Goal: Task Accomplishment & Management: Use online tool/utility

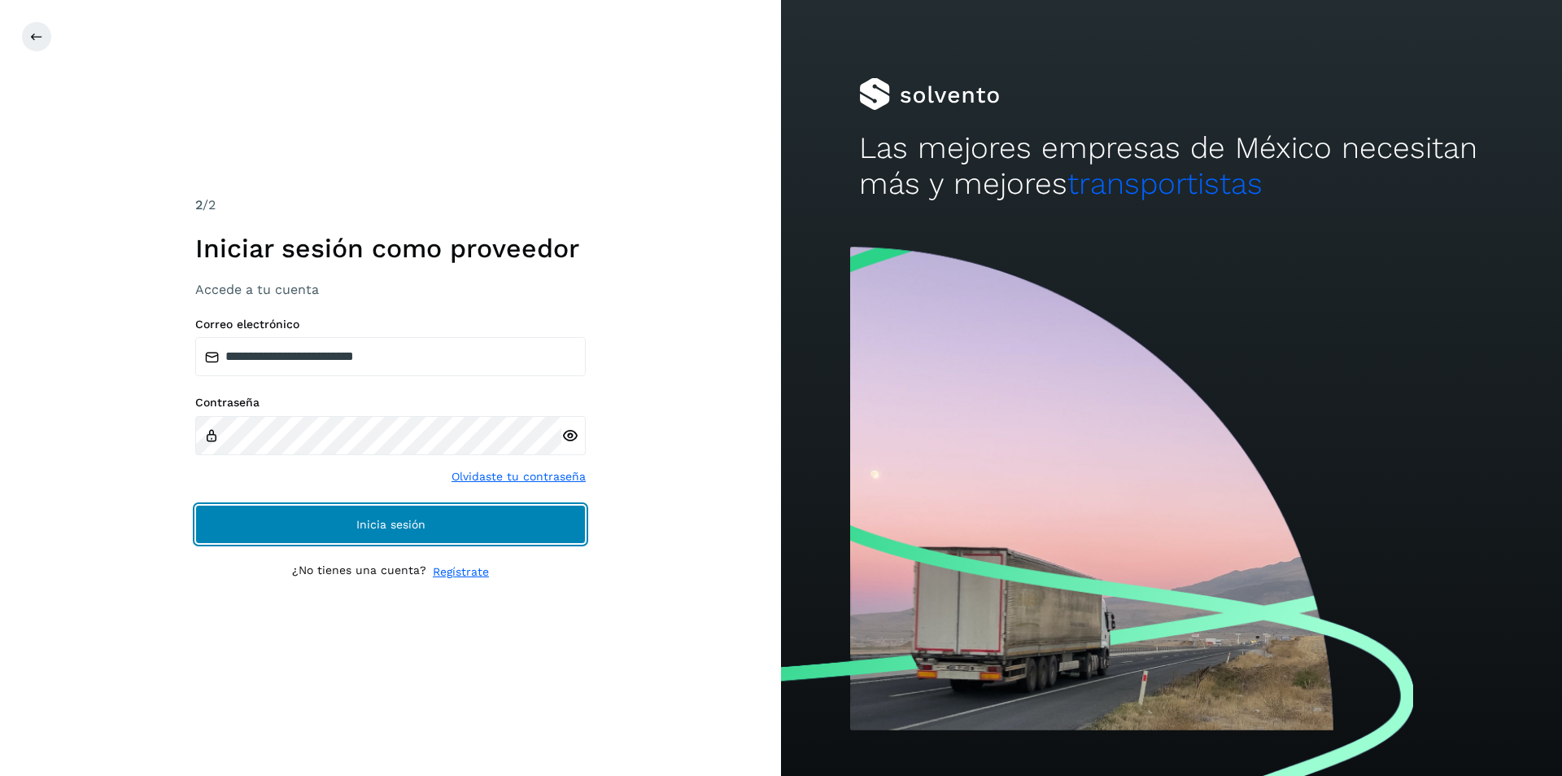
click at [356, 518] on span "Inicia sesión" at bounding box center [390, 523] width 69 height 11
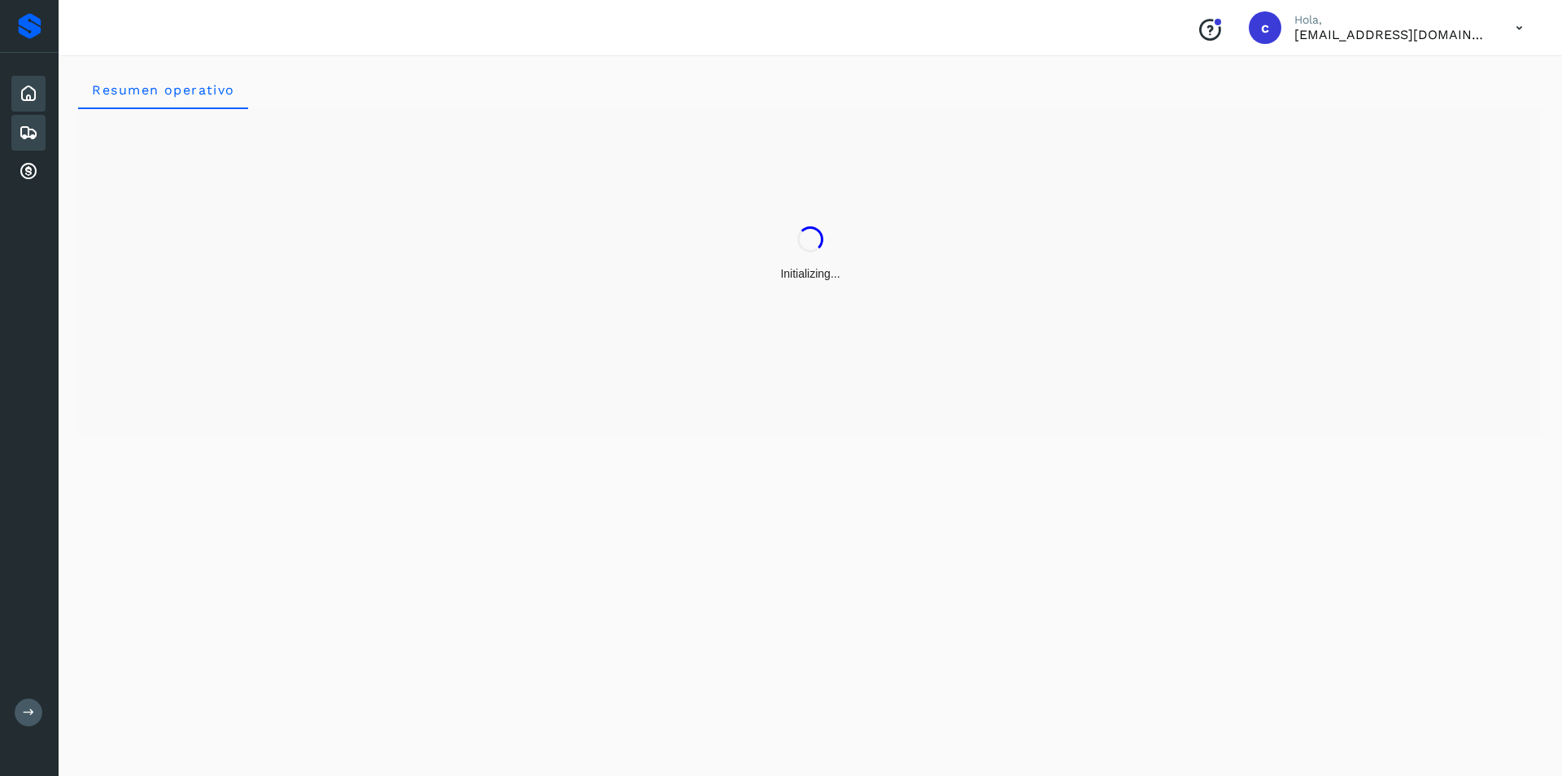
click at [37, 129] on icon at bounding box center [29, 133] width 20 height 20
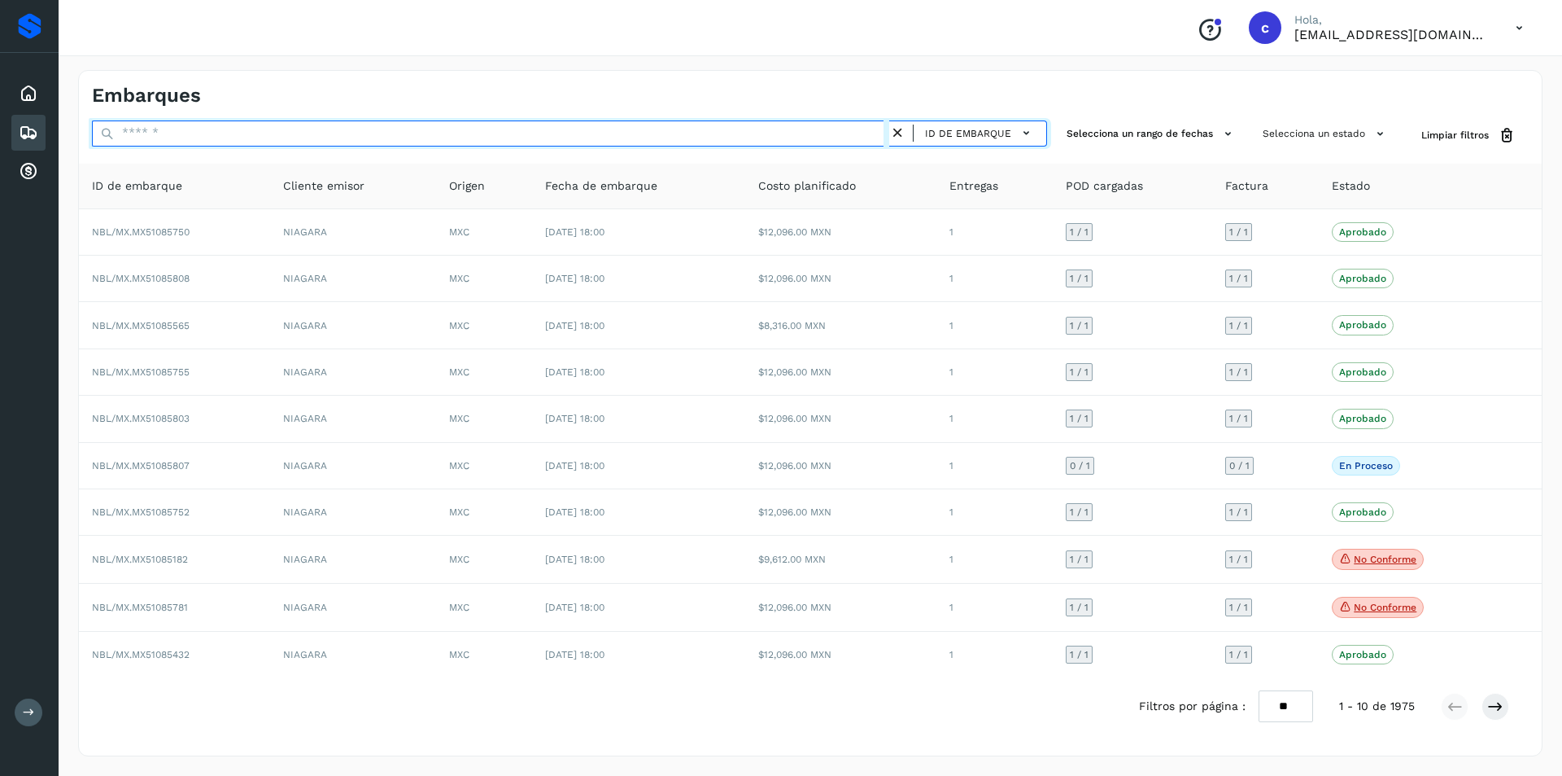
click at [501, 133] on input "text" at bounding box center [491, 133] width 798 height 26
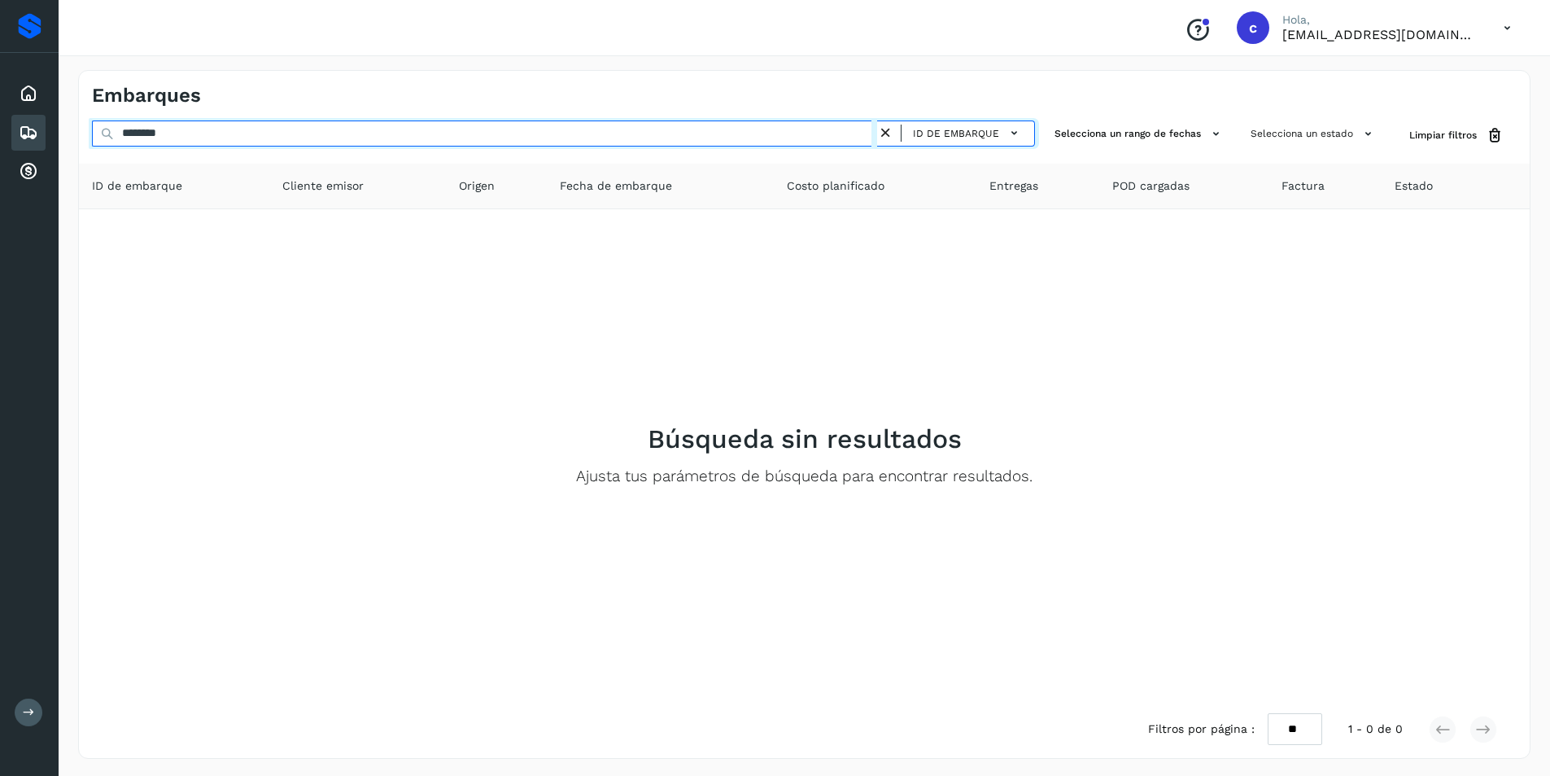
type input "********"
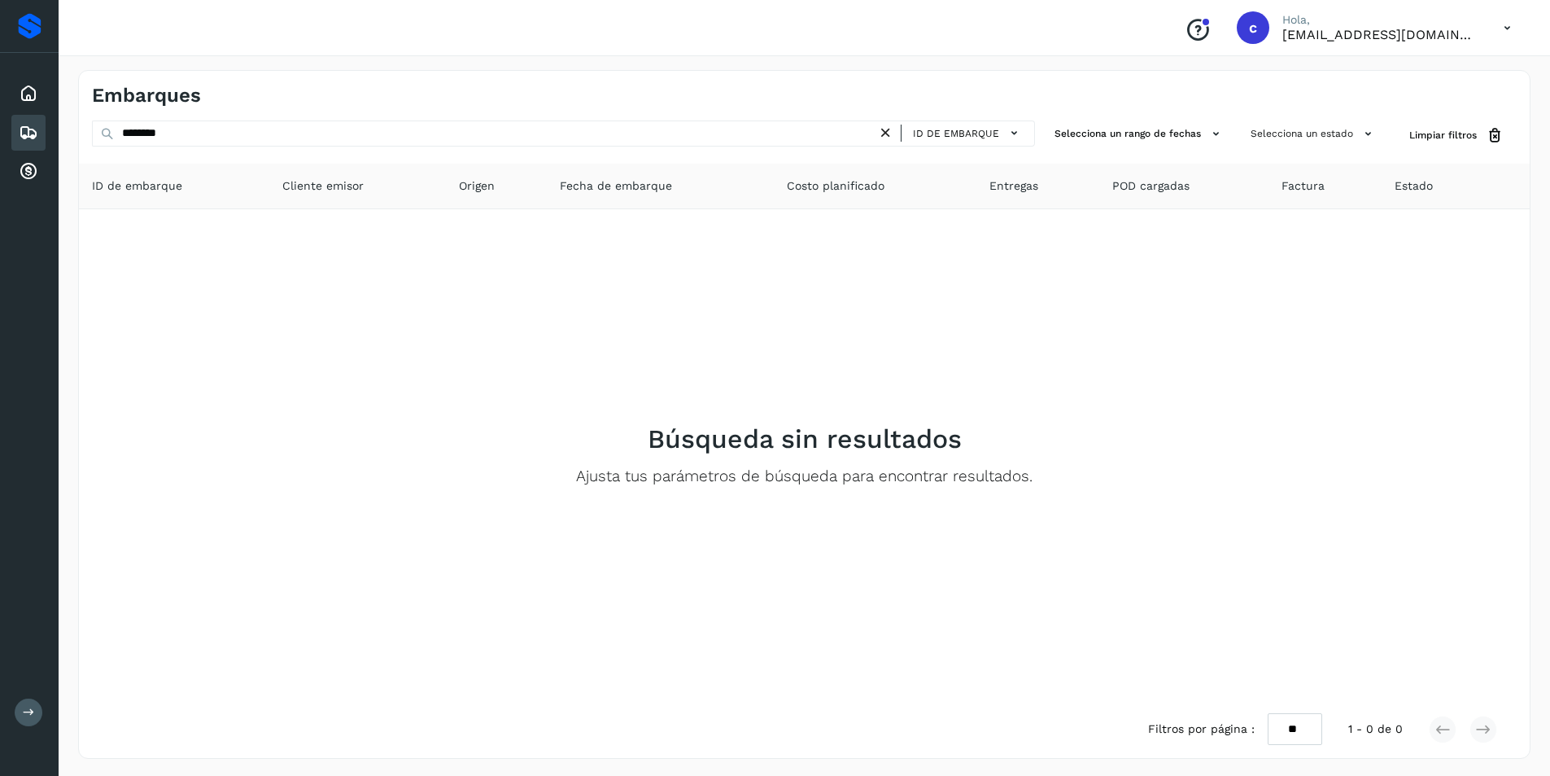
click at [887, 139] on icon at bounding box center [885, 133] width 17 height 17
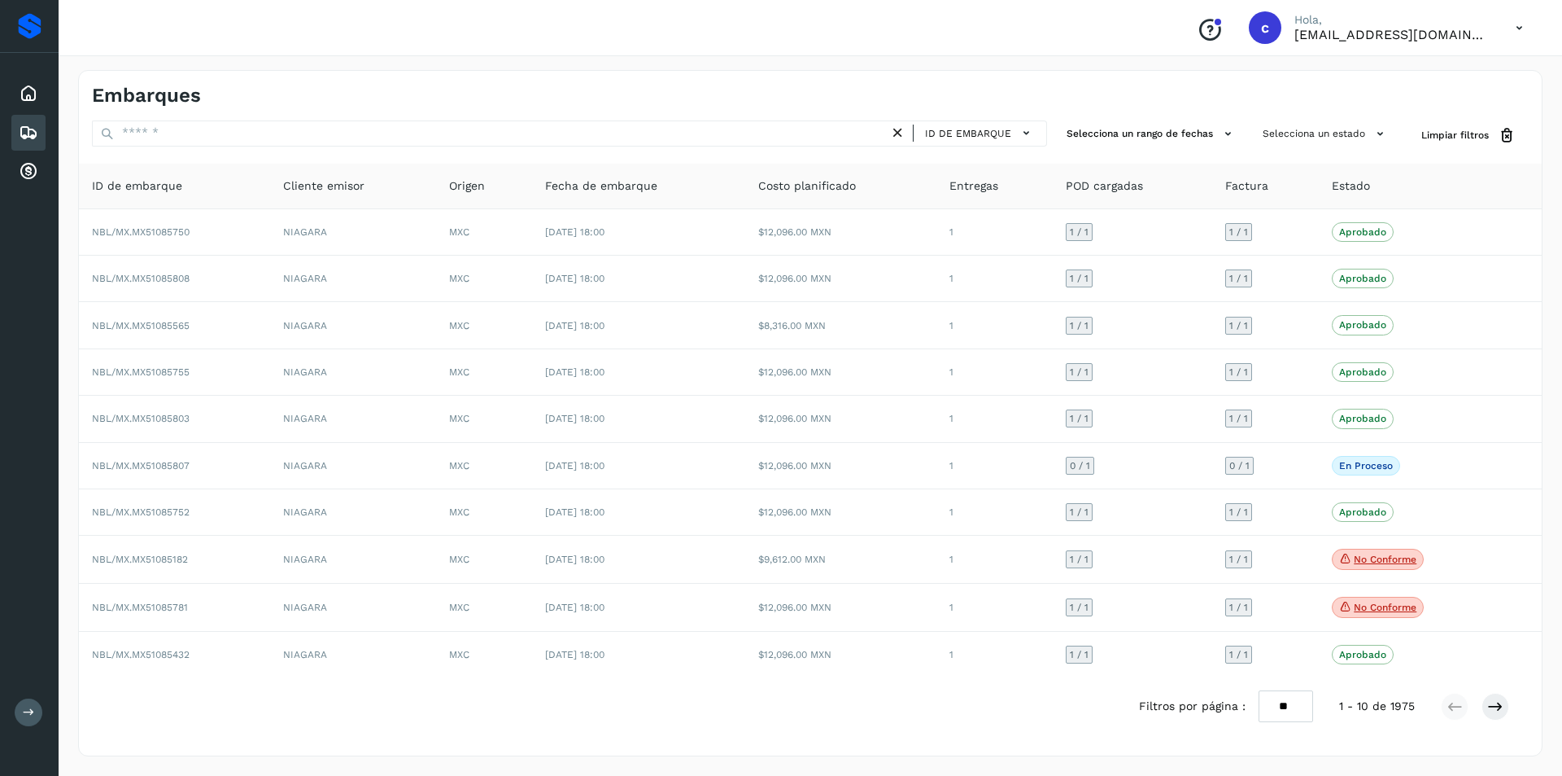
click at [1505, 27] on icon at bounding box center [1519, 27] width 33 height 33
click at [1431, 72] on div "Cerrar sesión" at bounding box center [1439, 73] width 194 height 31
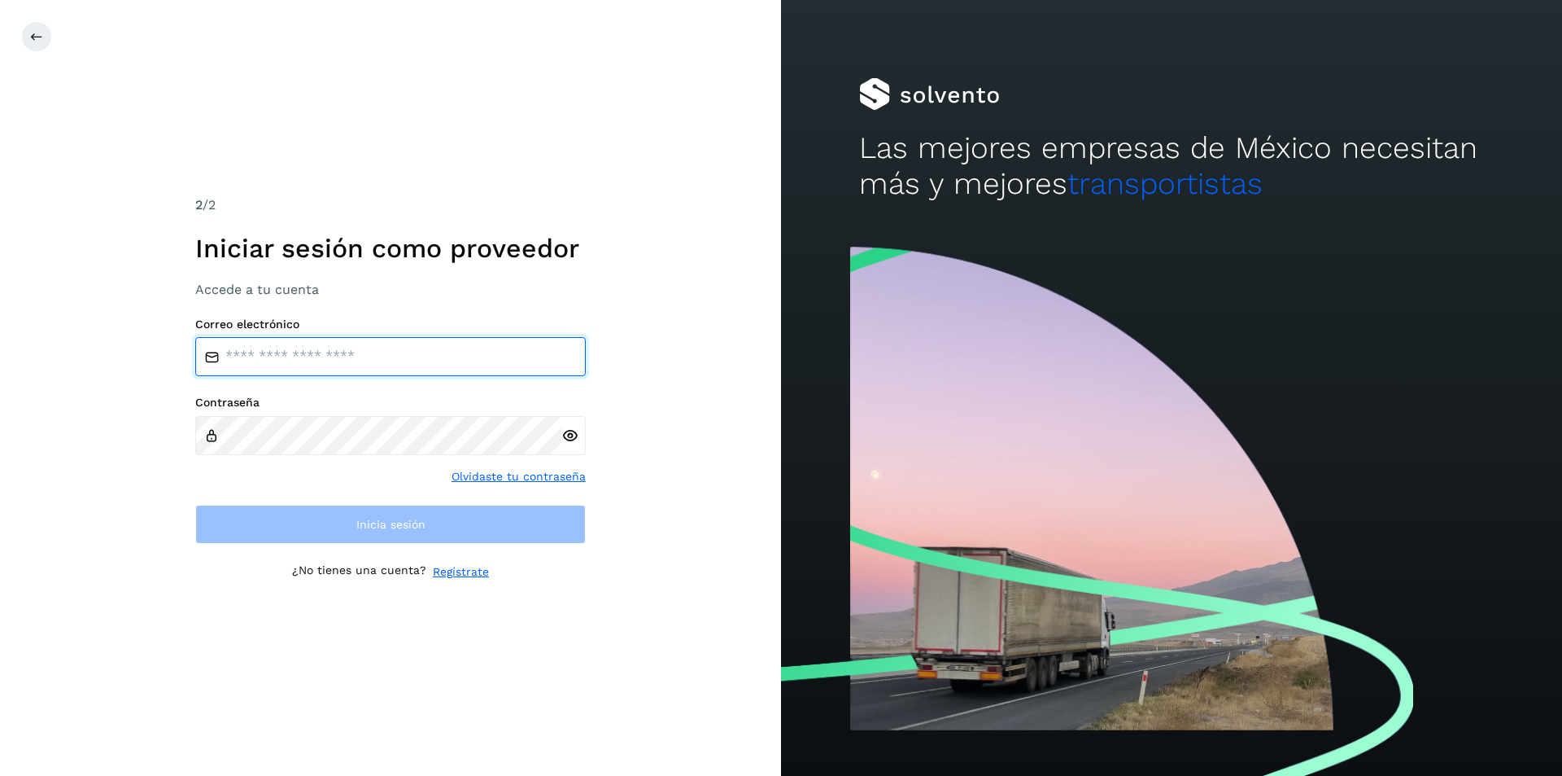
type input "**********"
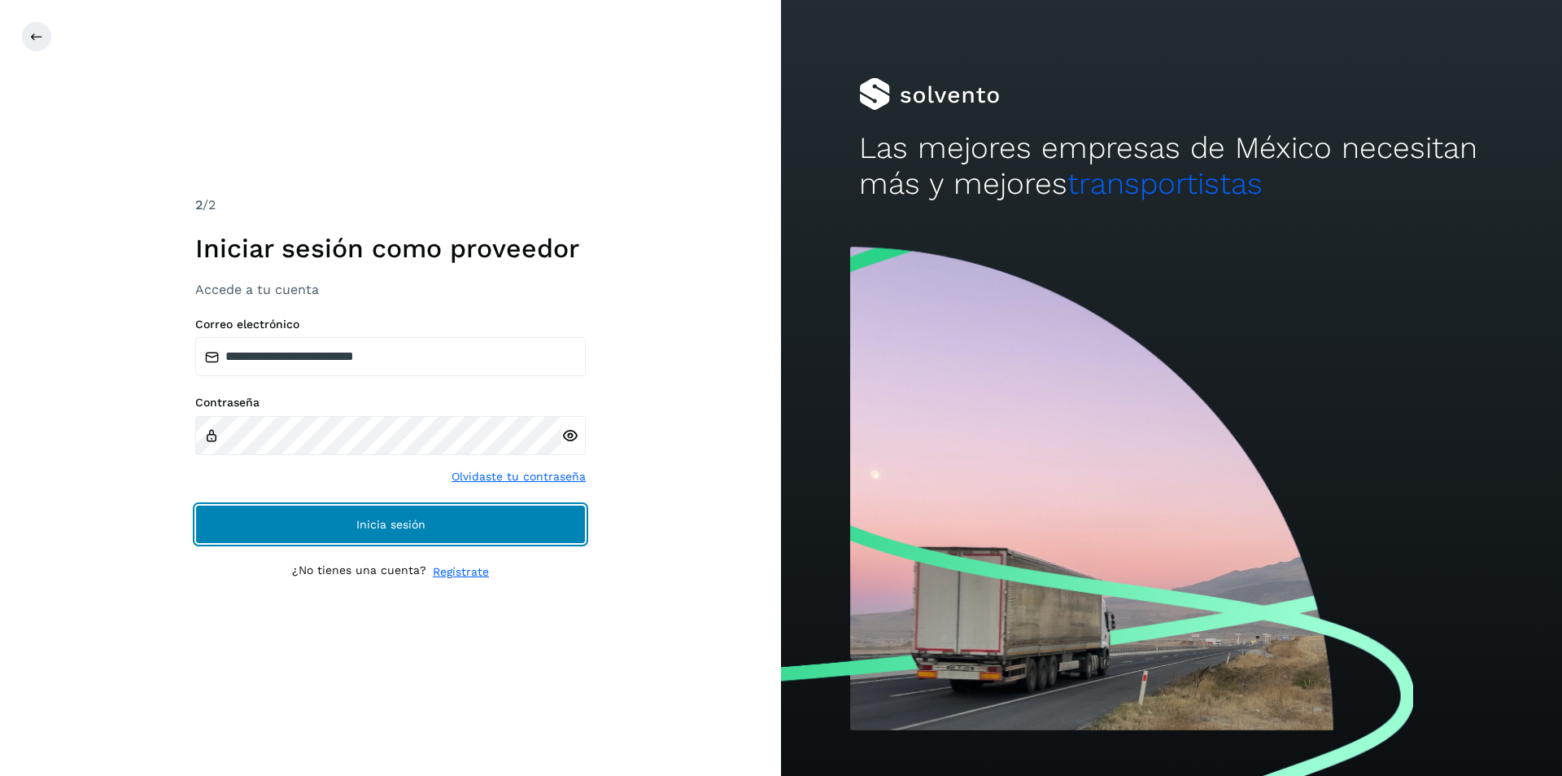
click at [255, 513] on button "Inicia sesión" at bounding box center [390, 524] width 391 height 39
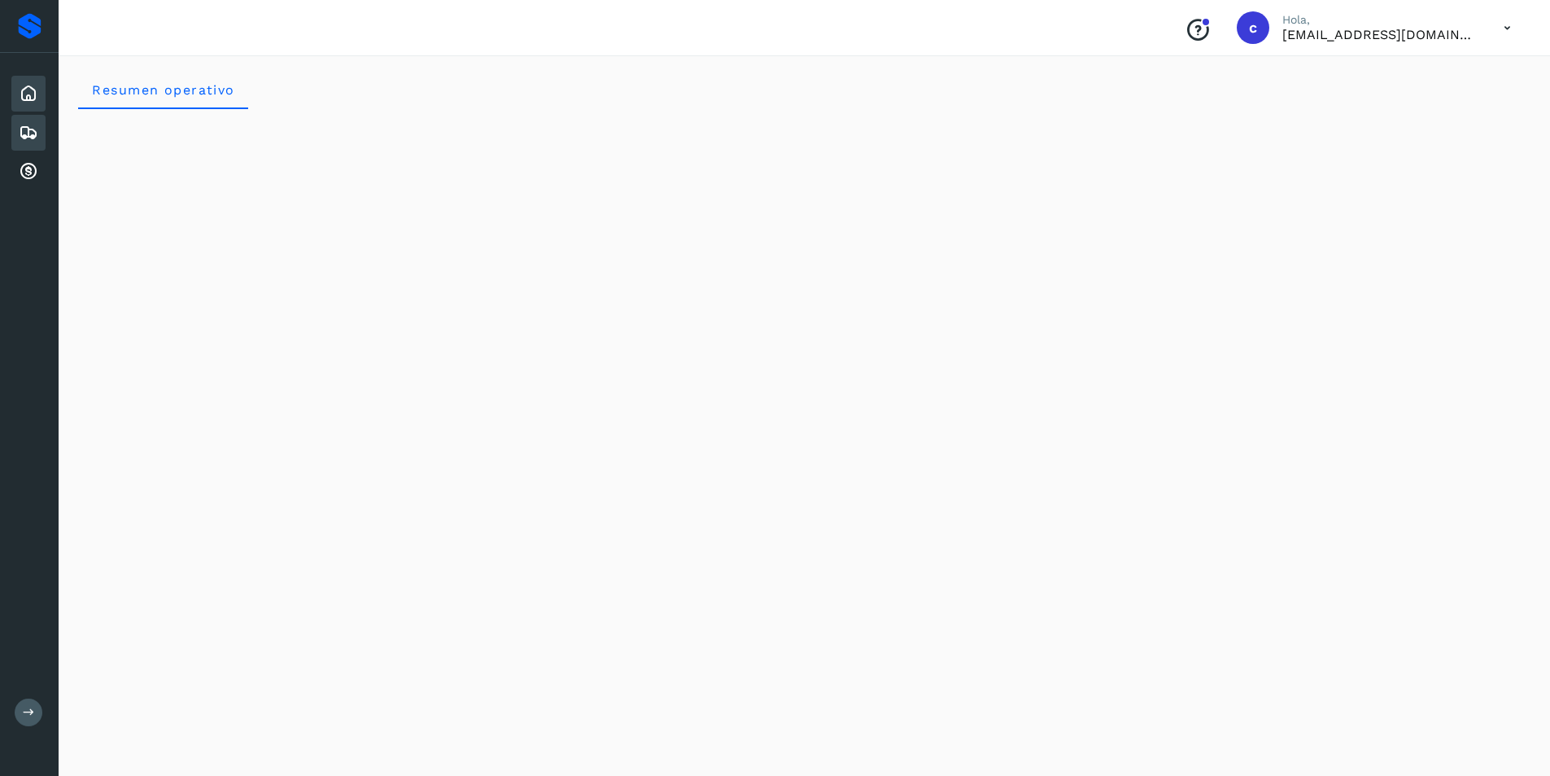
click at [29, 130] on icon at bounding box center [29, 133] width 20 height 20
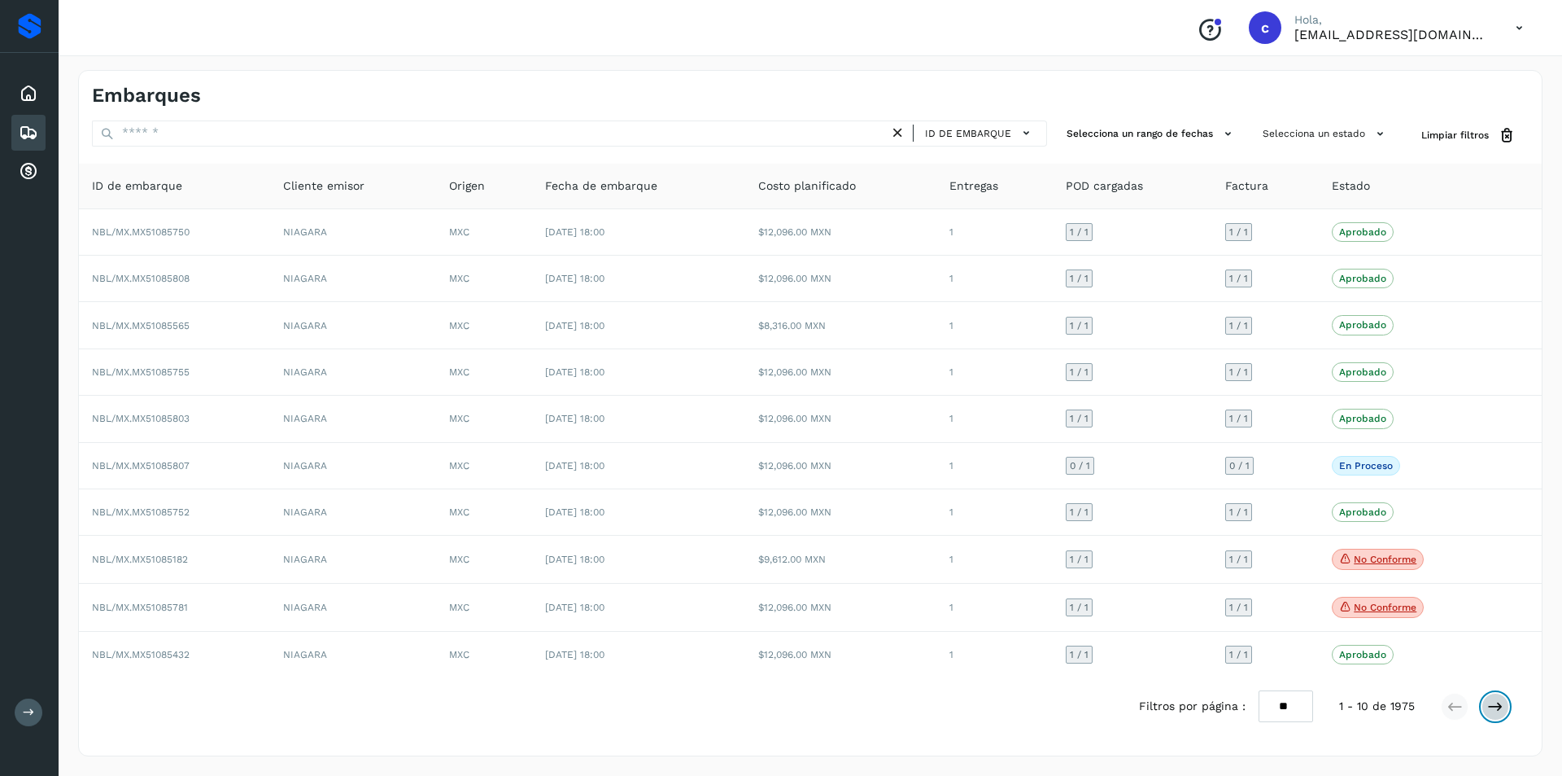
click at [1492, 701] on icon at bounding box center [1496, 706] width 16 height 16
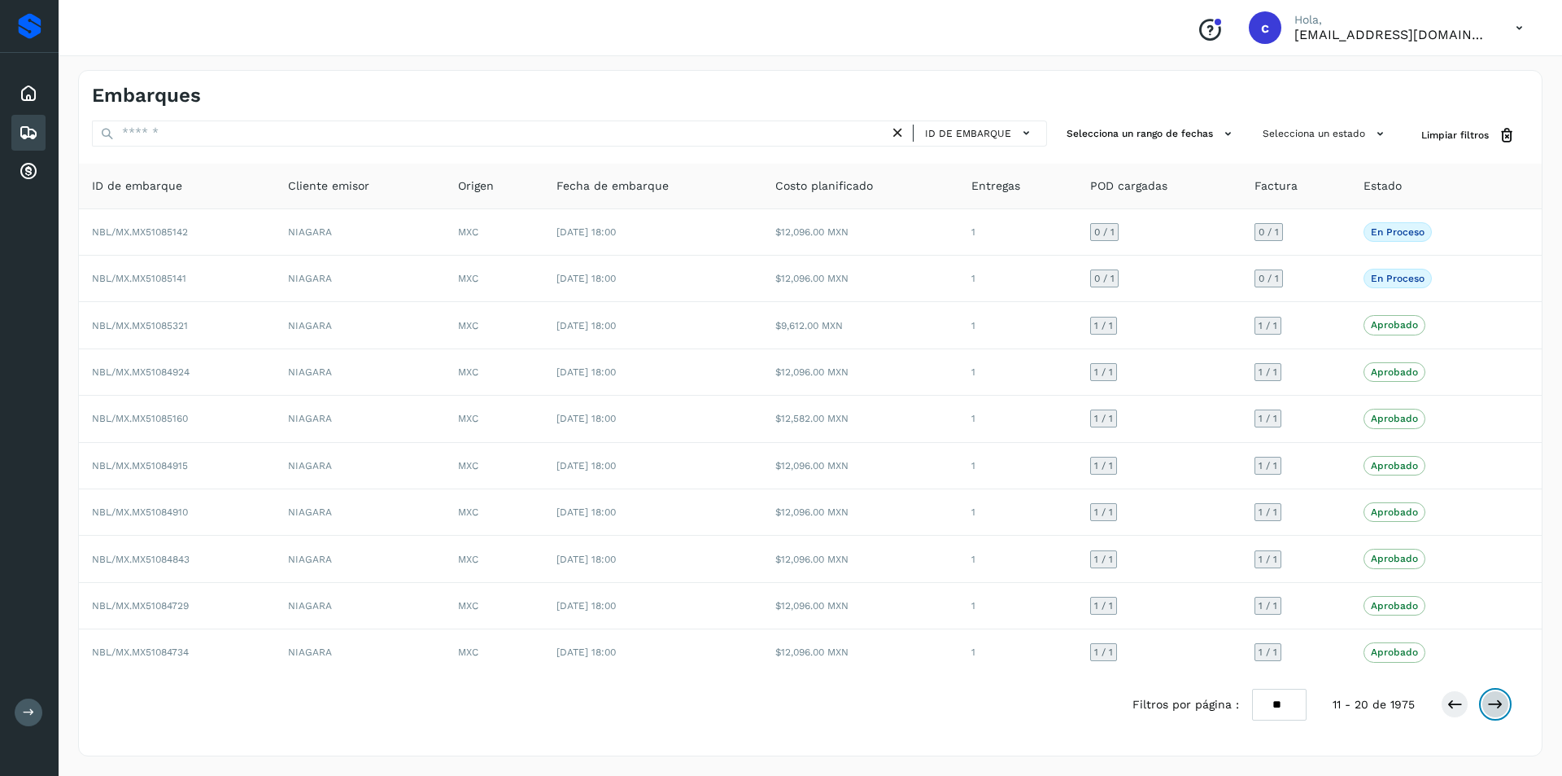
click at [1487, 701] on button at bounding box center [1496, 704] width 28 height 28
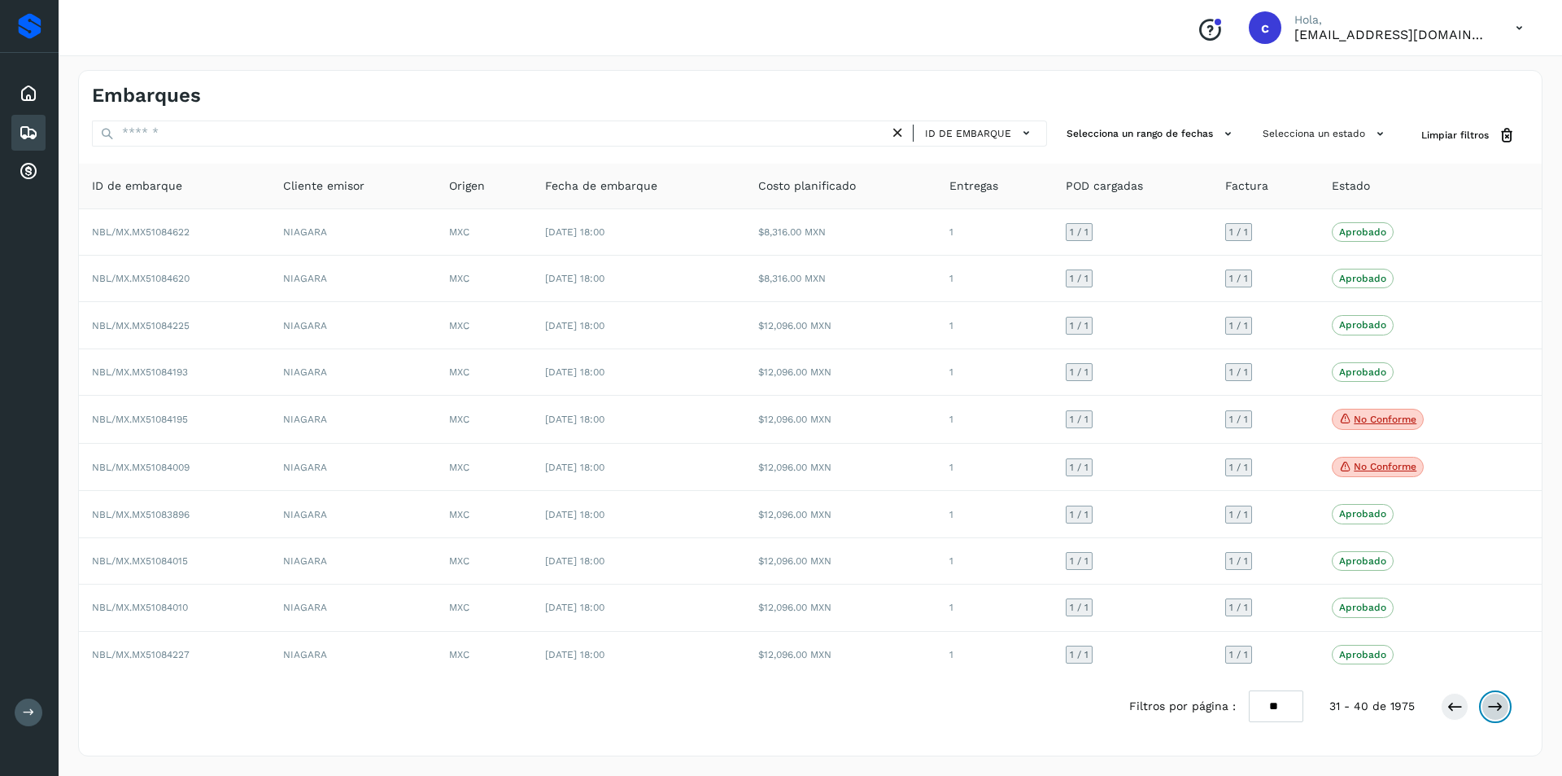
click at [1487, 701] on button at bounding box center [1496, 707] width 28 height 28
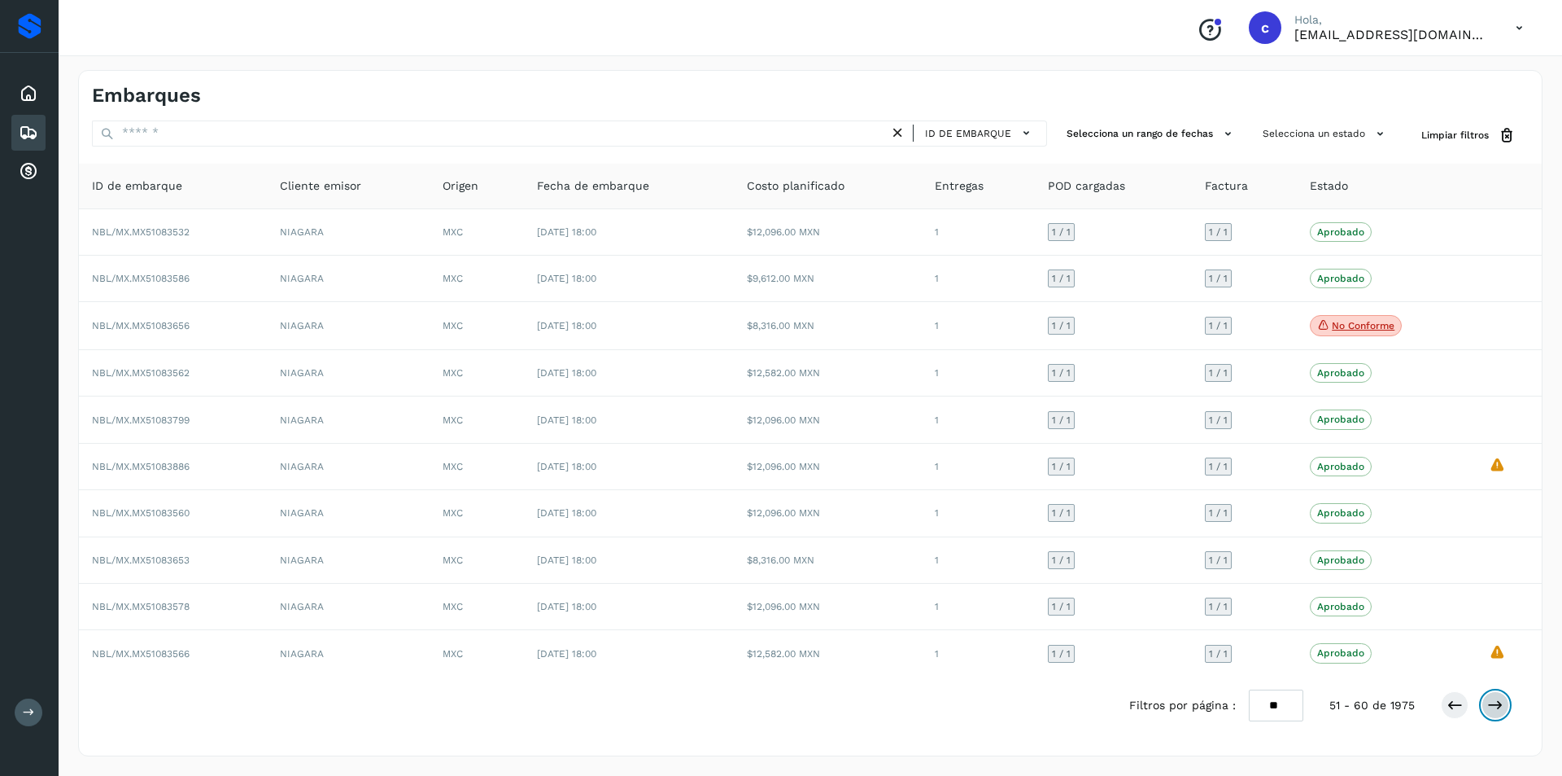
click at [1487, 701] on button at bounding box center [1496, 705] width 28 height 28
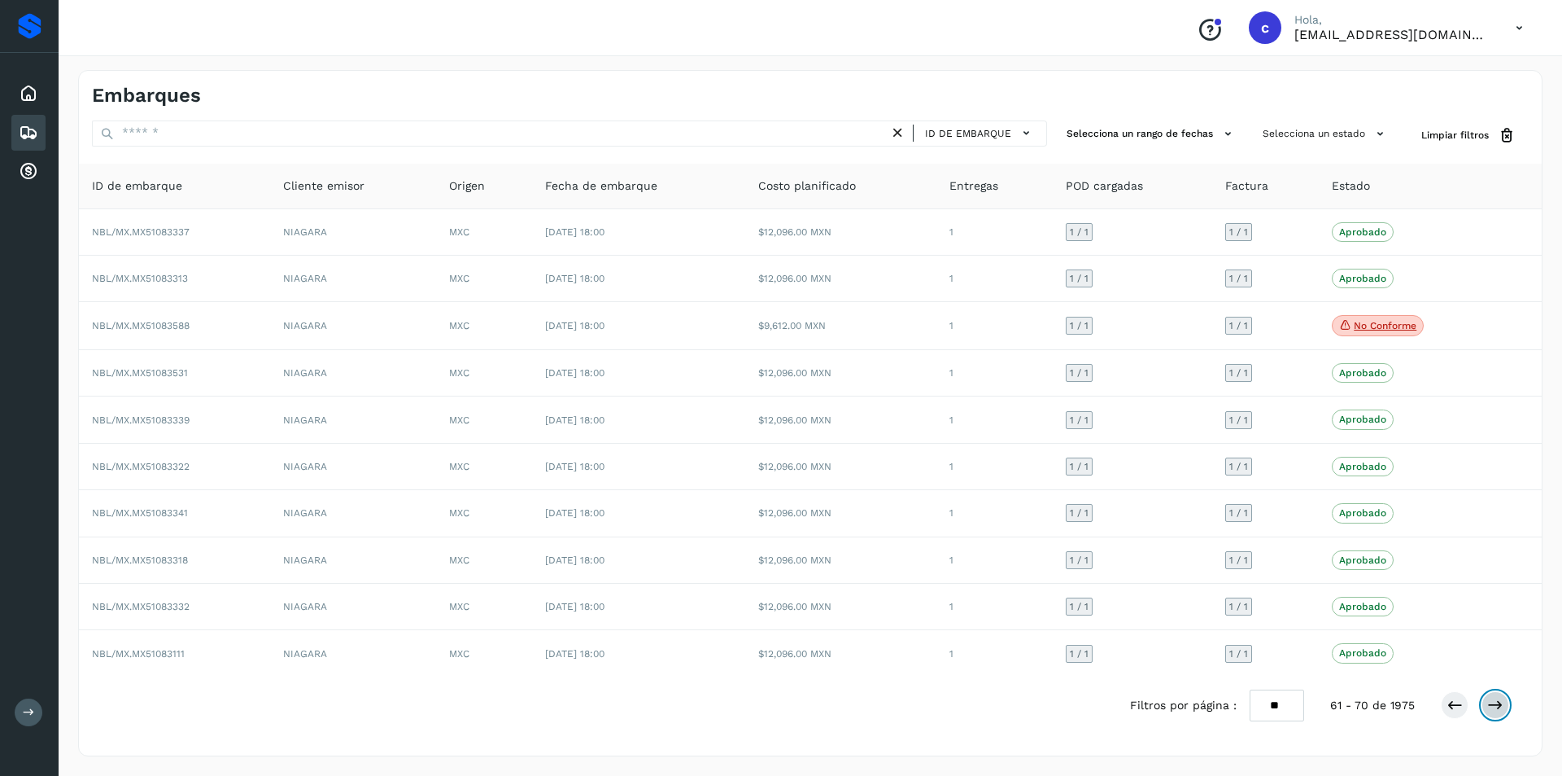
click at [1487, 701] on button at bounding box center [1496, 705] width 28 height 28
click at [1487, 701] on button at bounding box center [1496, 707] width 28 height 28
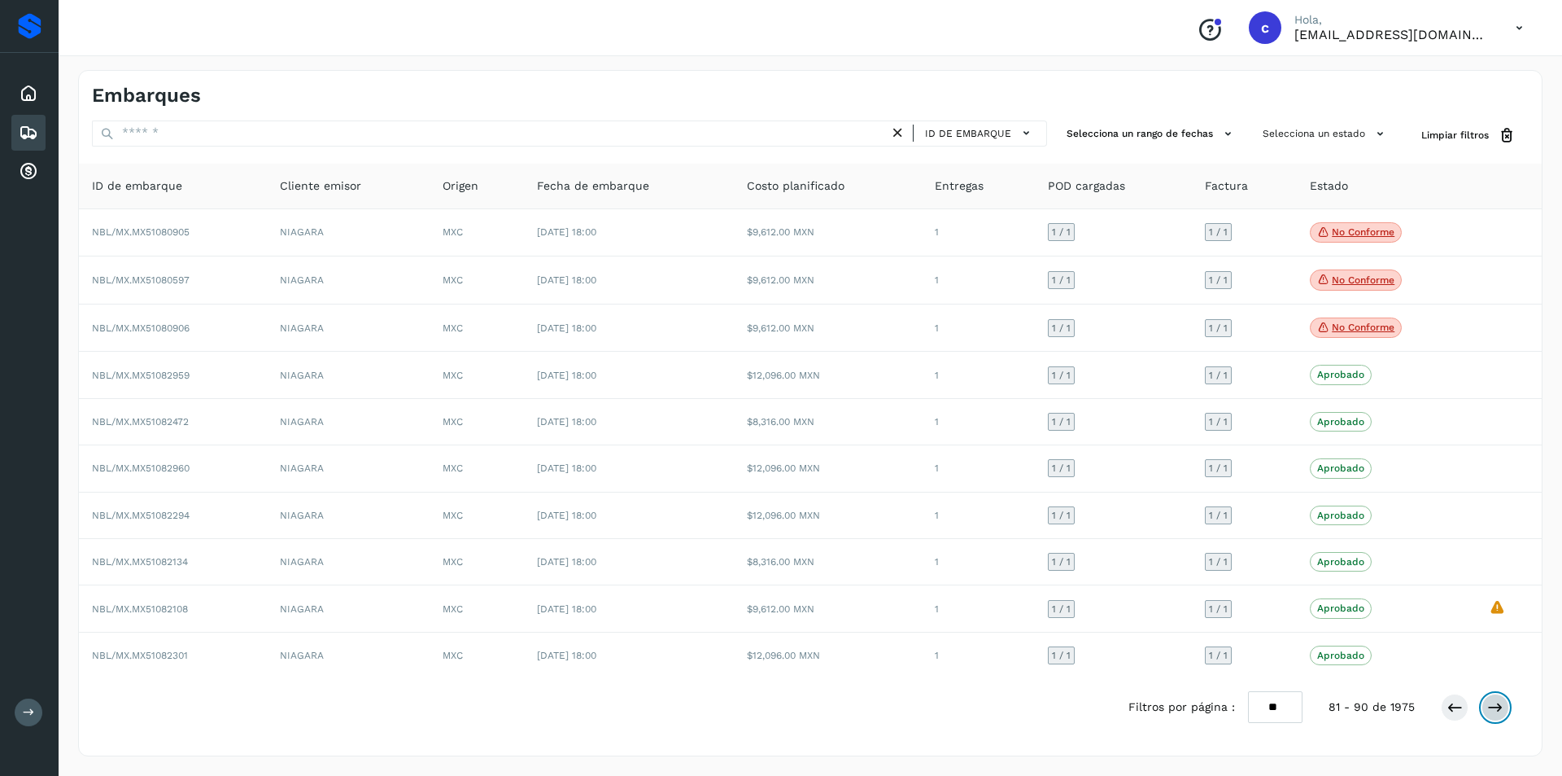
click at [1487, 701] on button at bounding box center [1496, 707] width 28 height 28
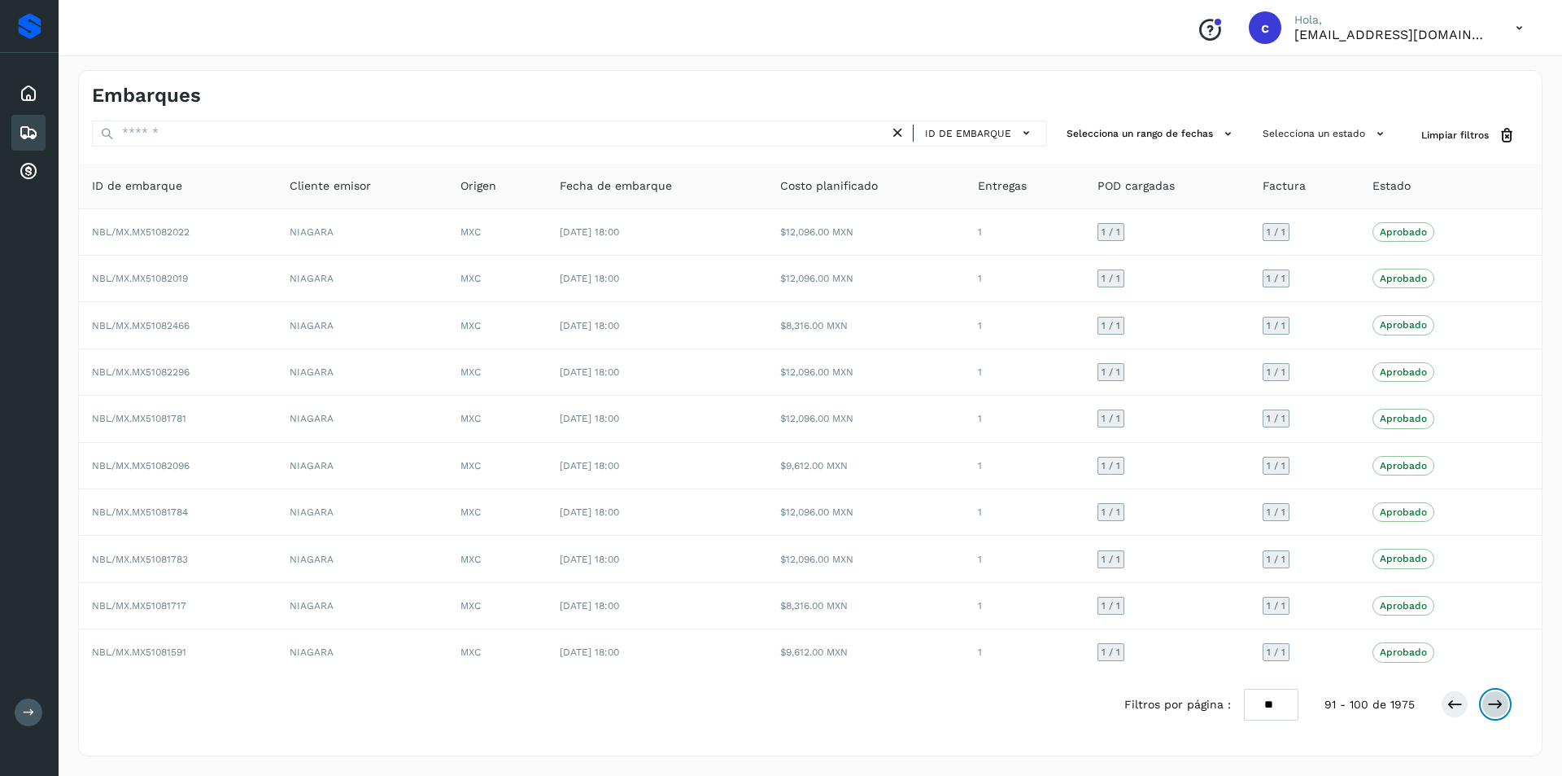
click at [1487, 701] on button at bounding box center [1496, 704] width 28 height 28
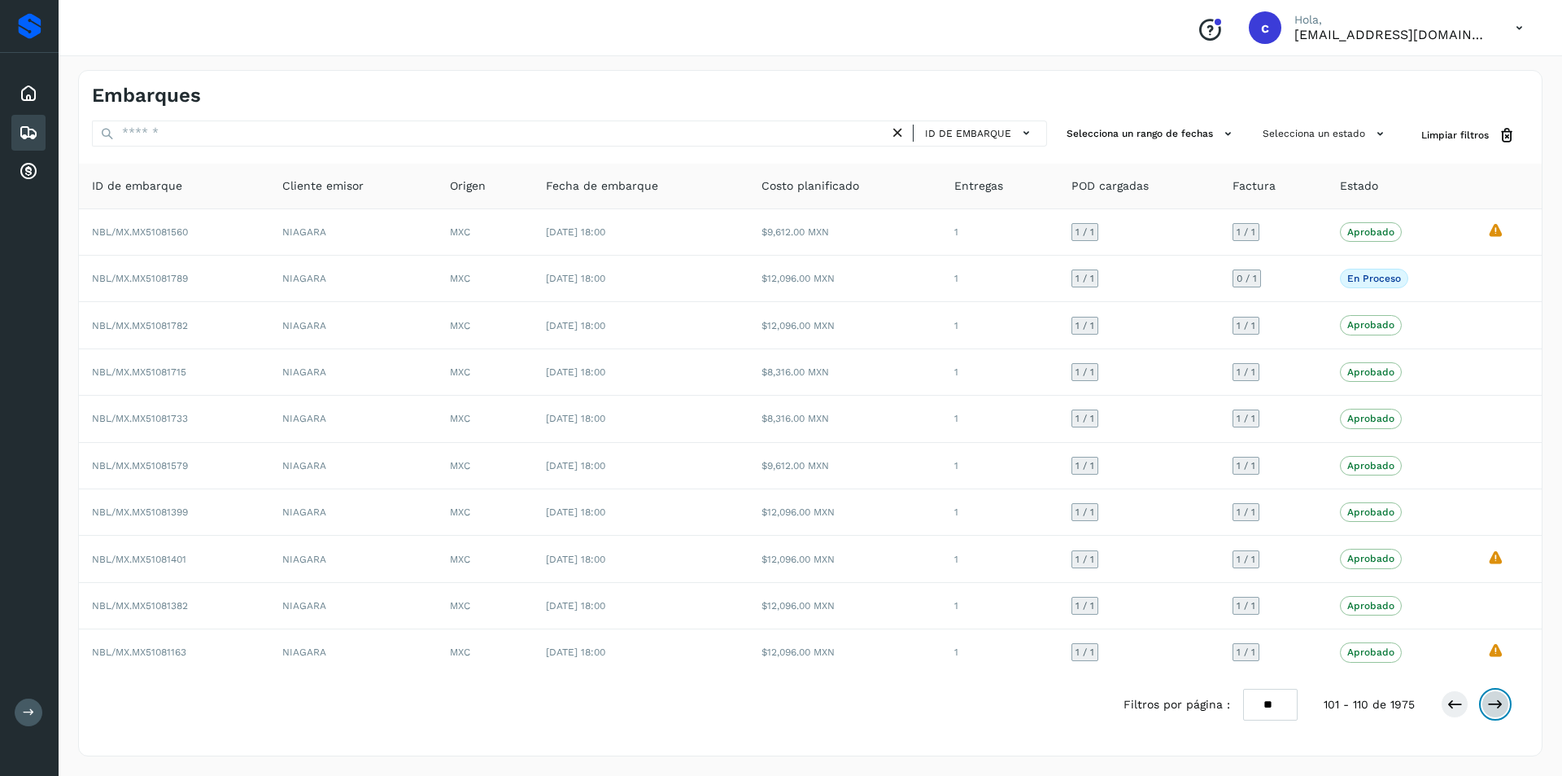
click at [1487, 701] on button at bounding box center [1496, 704] width 28 height 28
click at [1466, 706] on button at bounding box center [1455, 704] width 28 height 28
click at [1491, 708] on icon at bounding box center [1496, 704] width 16 height 16
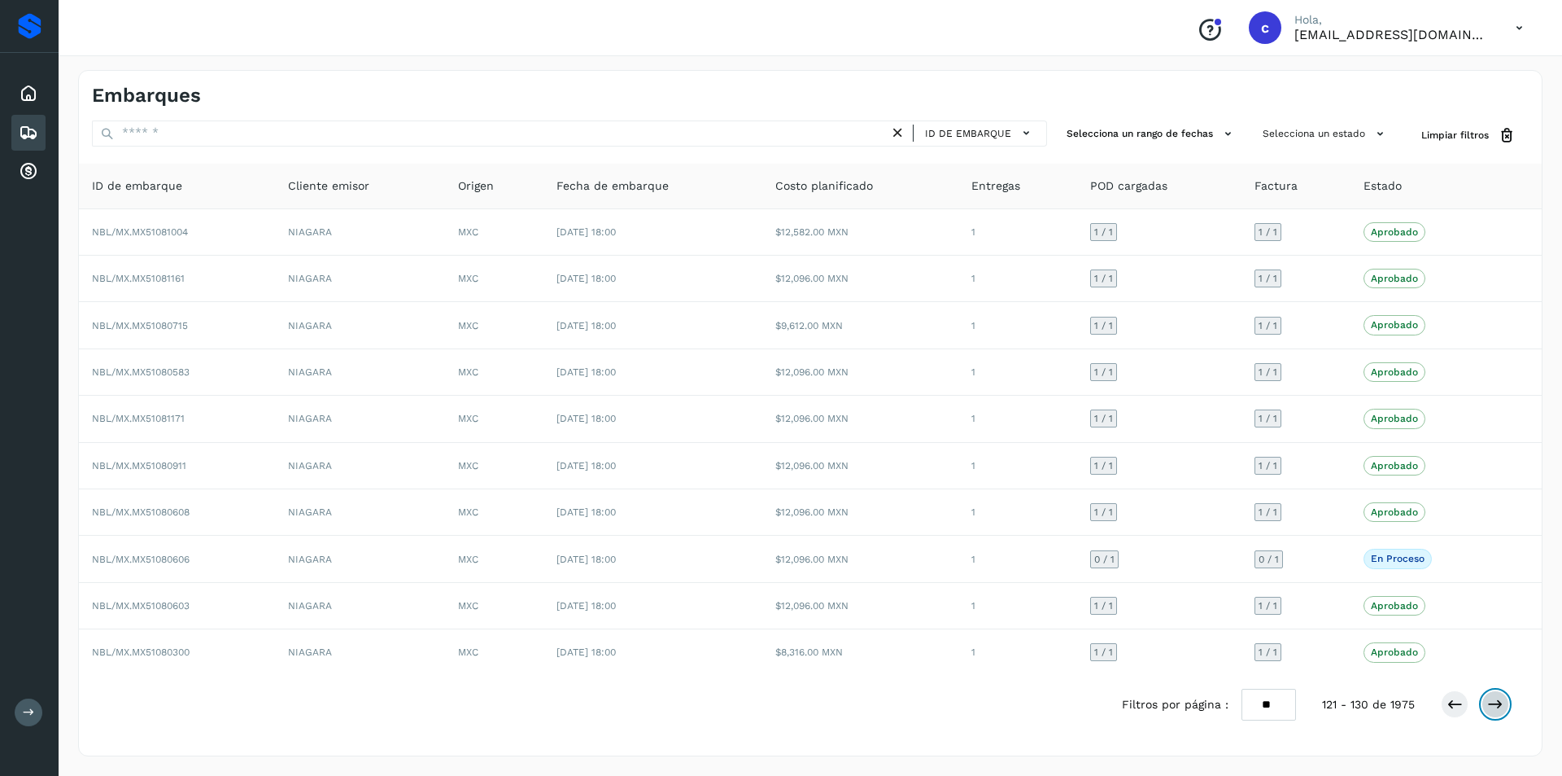
click at [1491, 708] on icon at bounding box center [1496, 704] width 16 height 16
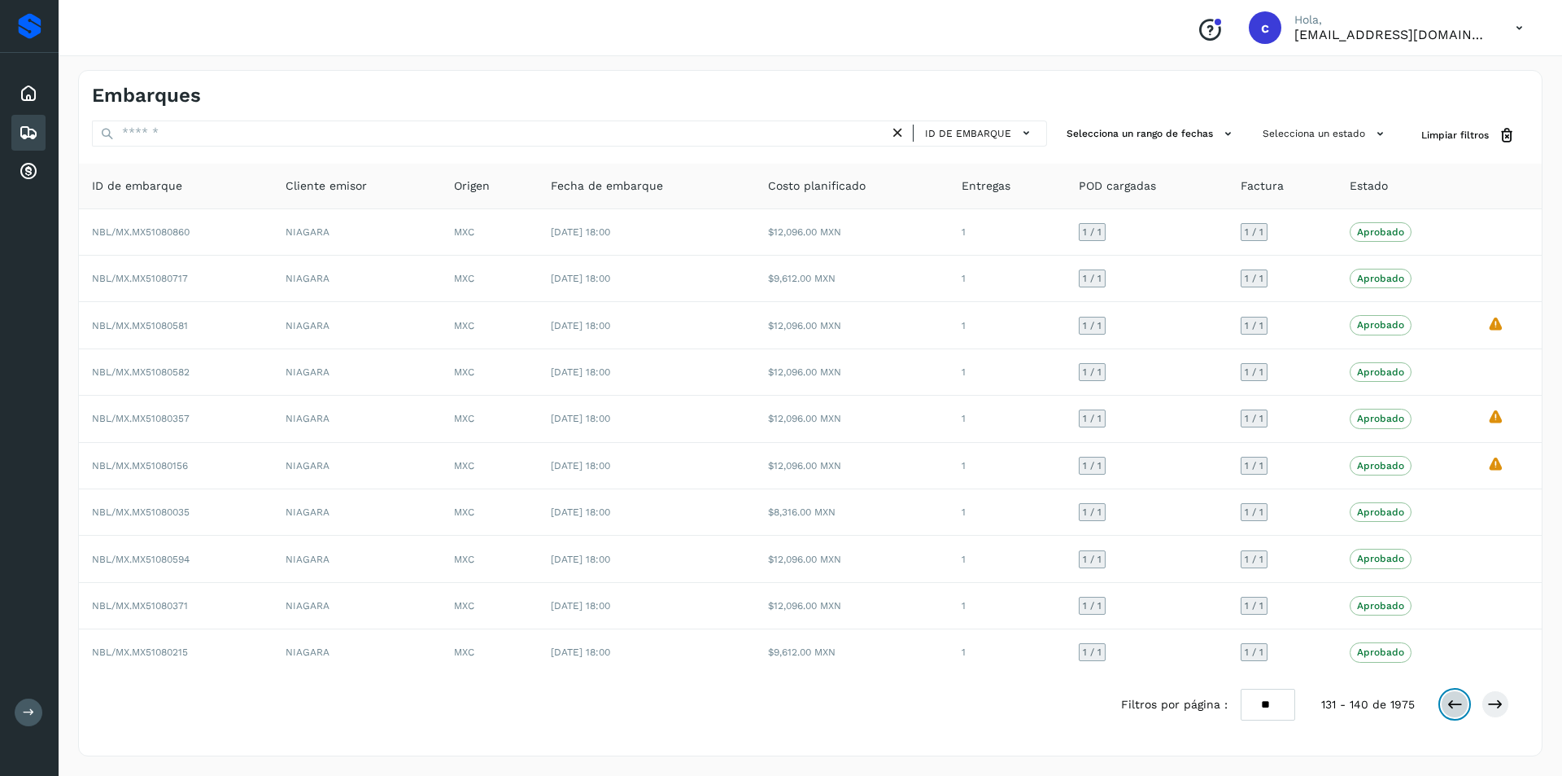
click at [1461, 704] on icon at bounding box center [1455, 704] width 16 height 16
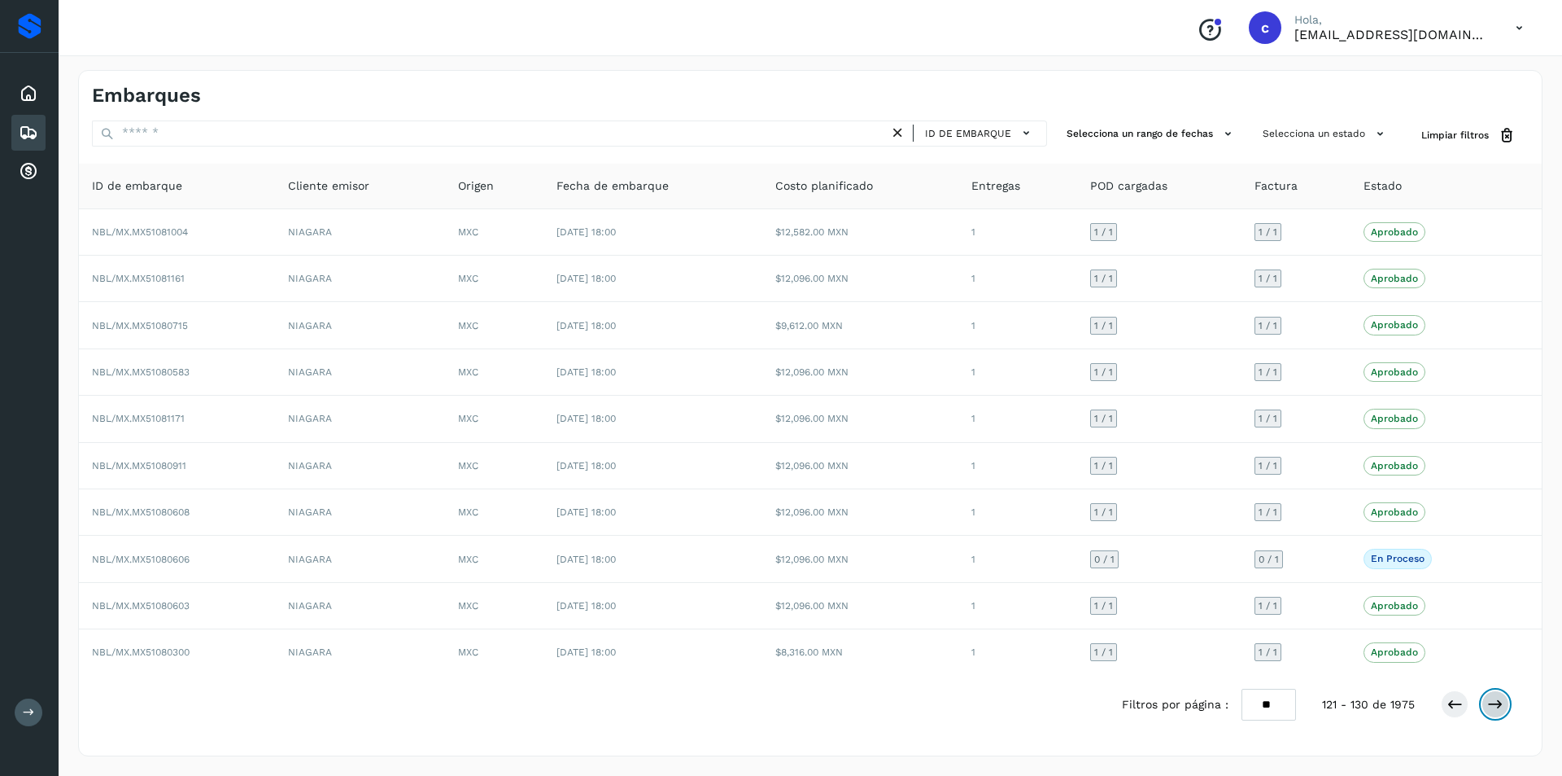
click at [1487, 701] on button at bounding box center [1496, 704] width 28 height 28
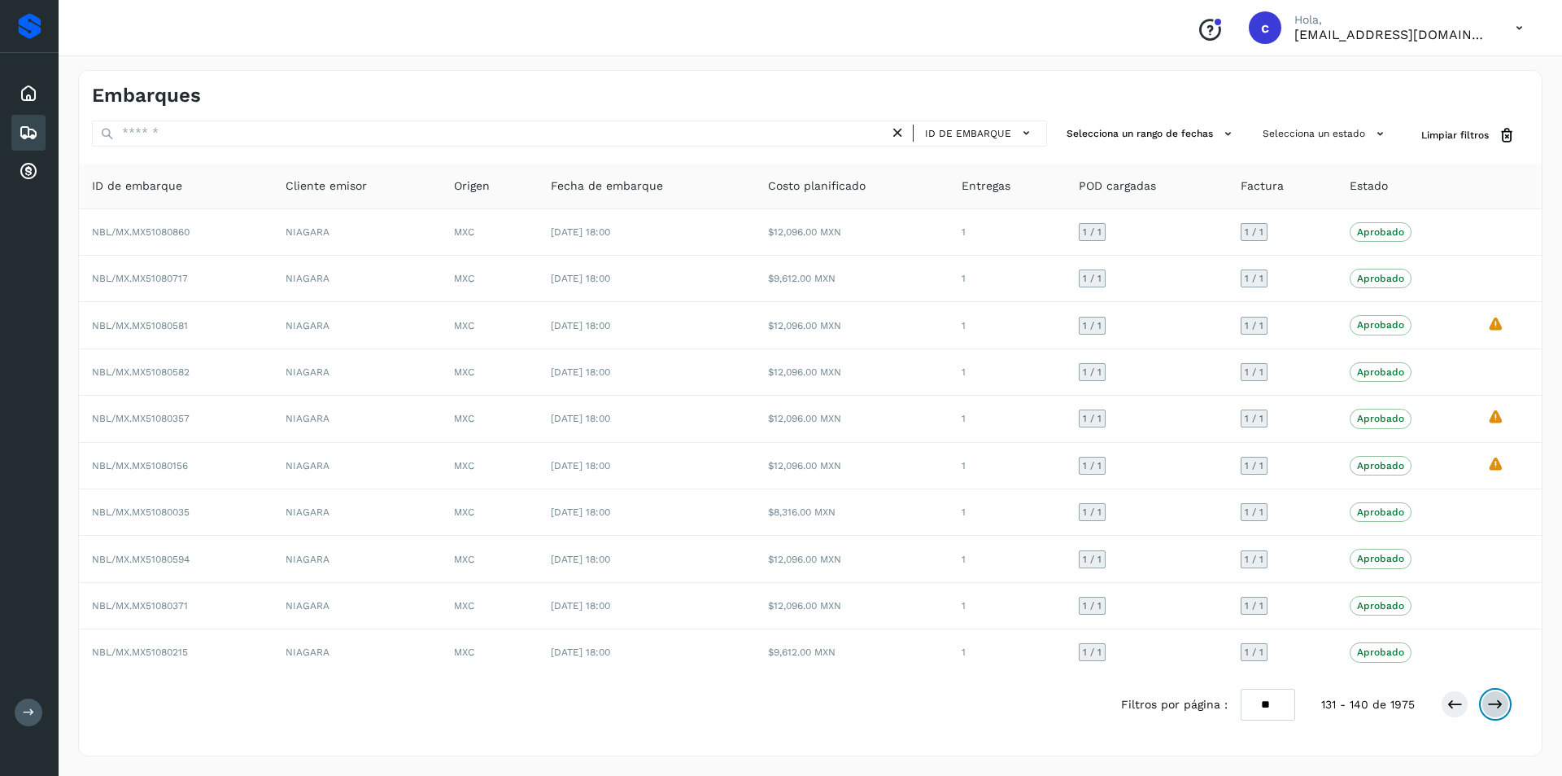
click at [1487, 701] on button at bounding box center [1496, 704] width 28 height 28
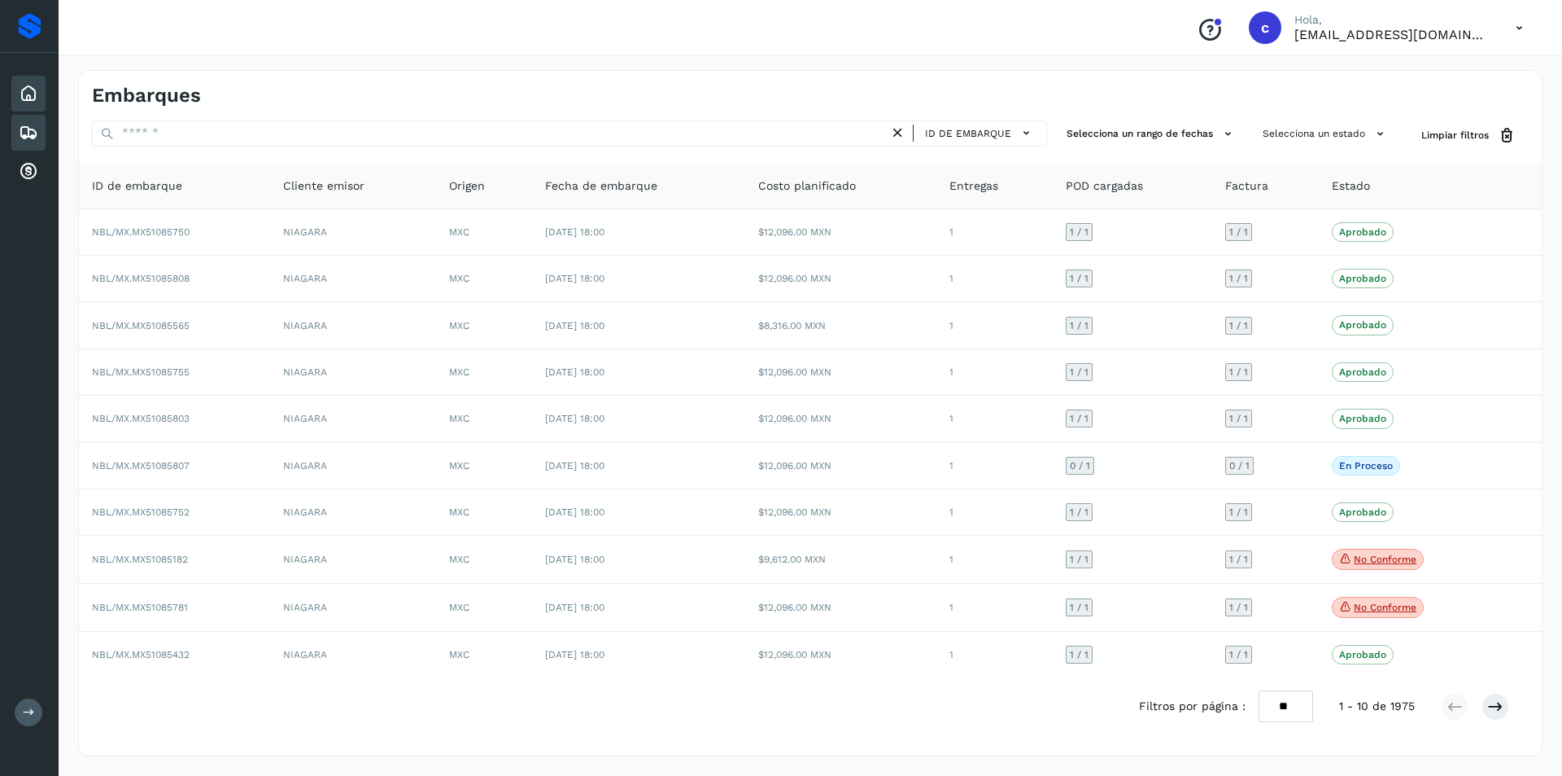
click at [25, 94] on icon at bounding box center [29, 94] width 20 height 20
